Goal: Find specific page/section: Find specific page/section

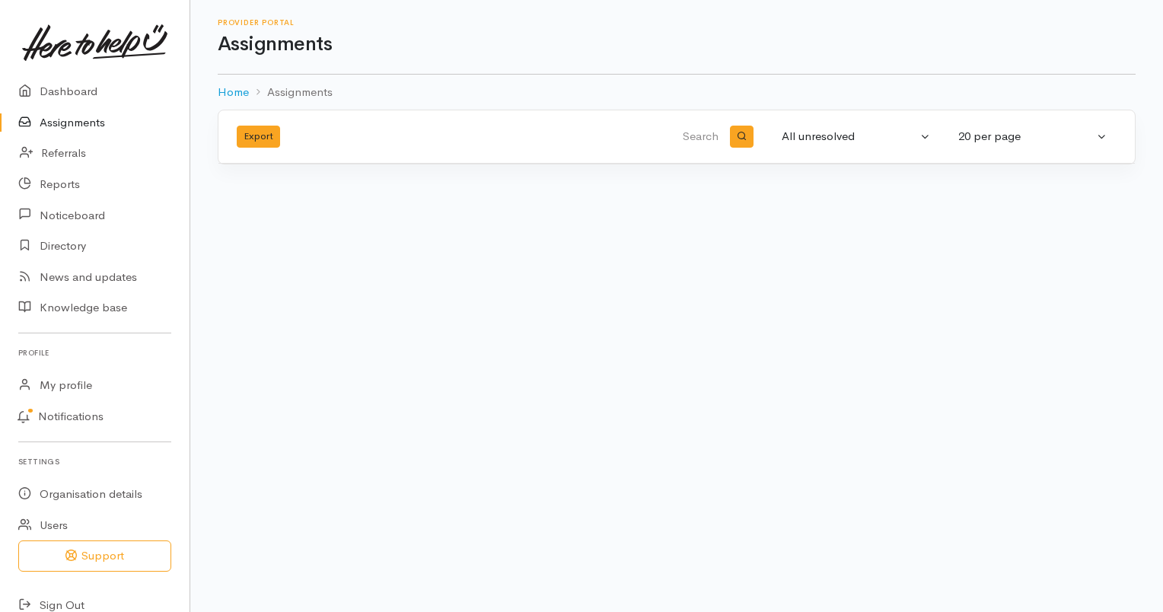
click at [80, 126] on link "Assignments" at bounding box center [94, 122] width 189 height 31
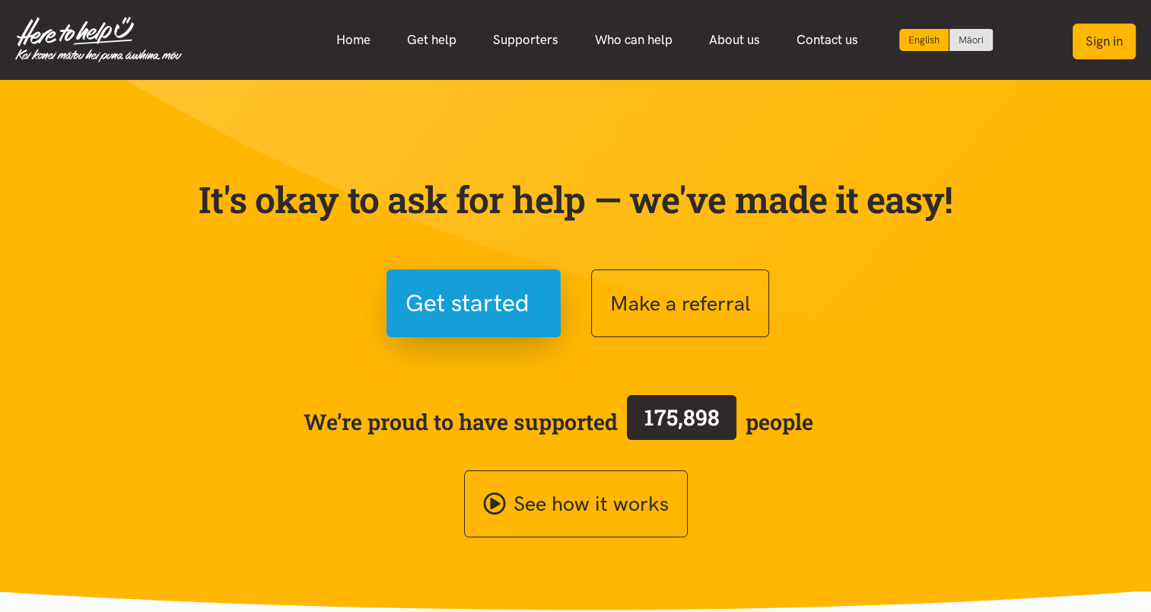
click at [1106, 46] on button "Sign in" at bounding box center [1104, 42] width 63 height 36
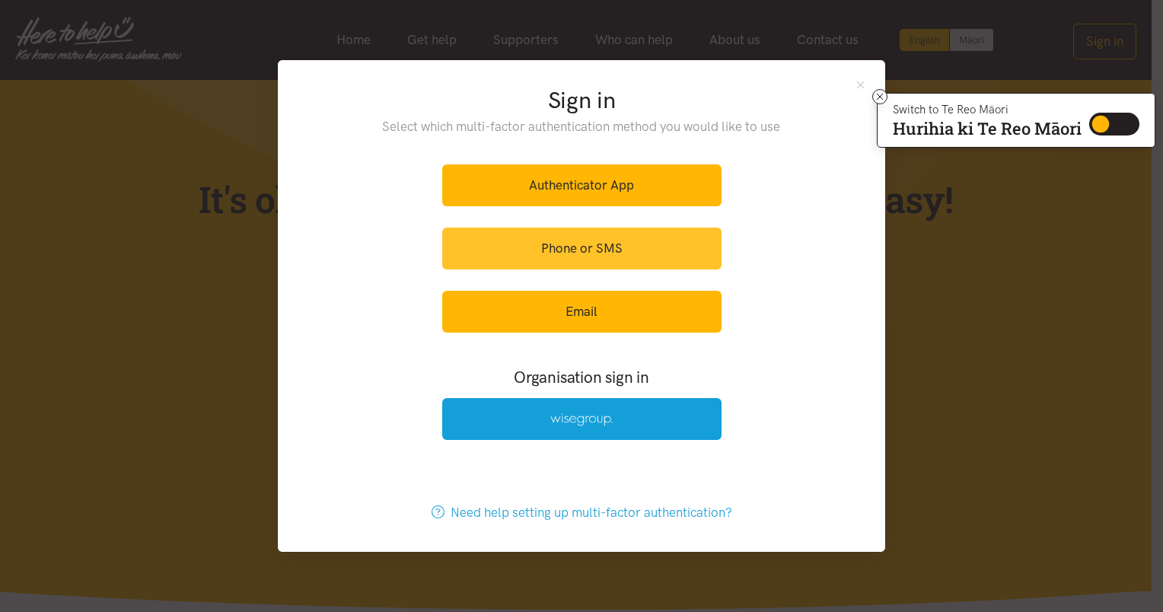
click at [652, 253] on link "Phone or SMS" at bounding box center [581, 249] width 279 height 42
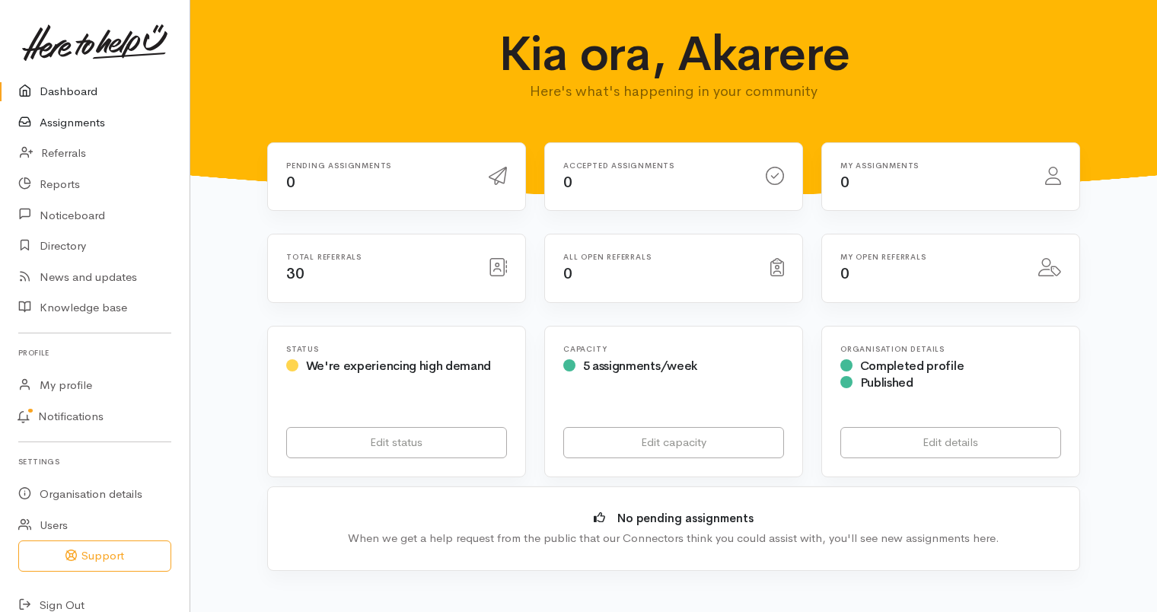
click at [92, 120] on link "Assignments" at bounding box center [94, 122] width 189 height 31
